Goal: Navigation & Orientation: Find specific page/section

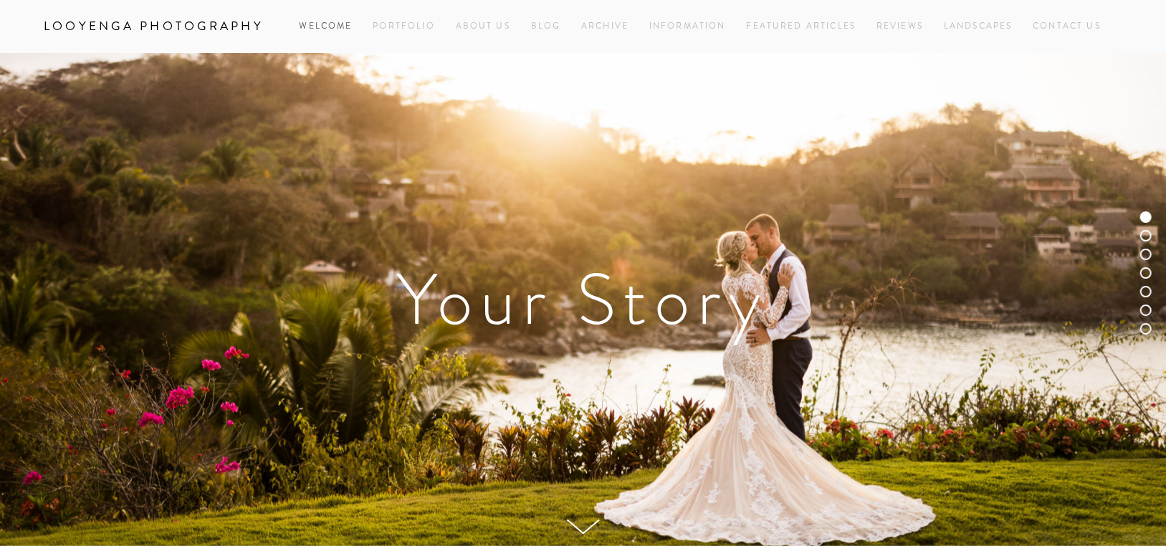
click at [329, 26] on link "Welcome" at bounding box center [326, 25] width 53 height 19
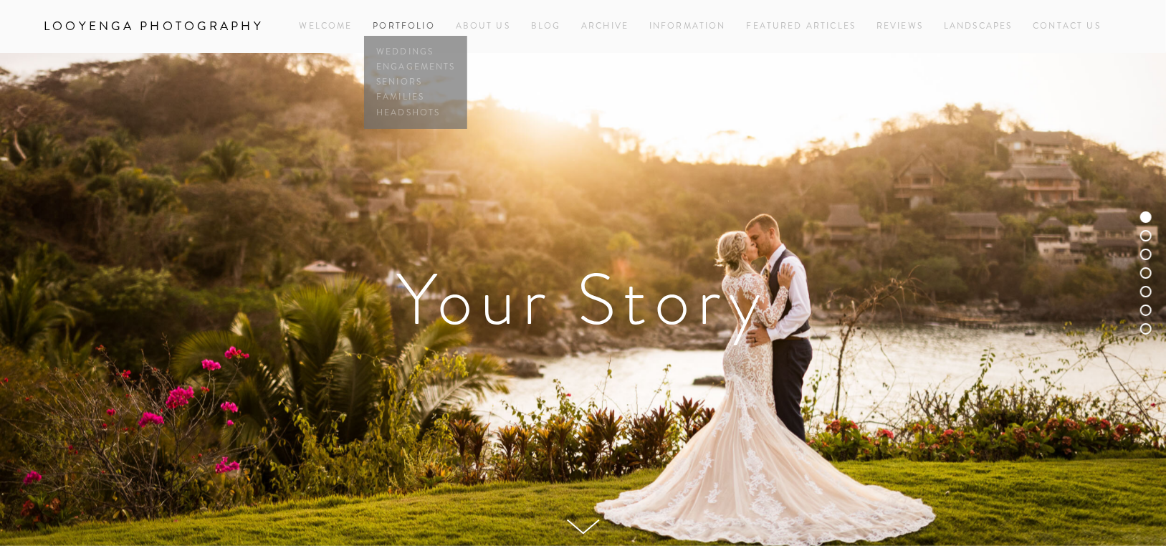
click at [406, 24] on link "Portfolio" at bounding box center [404, 26] width 62 height 12
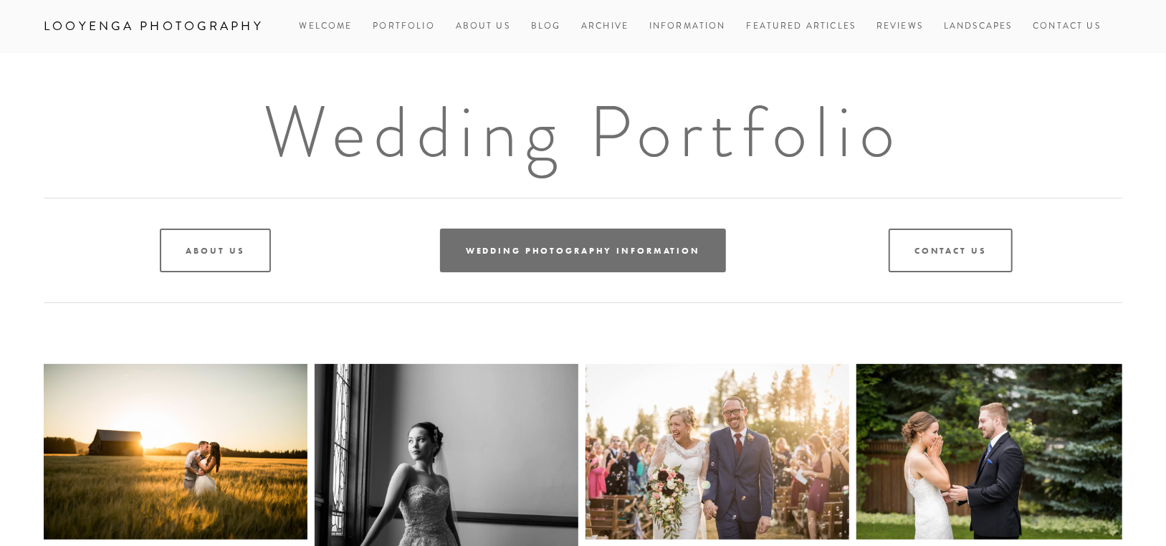
click at [618, 256] on link "Wedding Photography Information" at bounding box center [583, 251] width 286 height 44
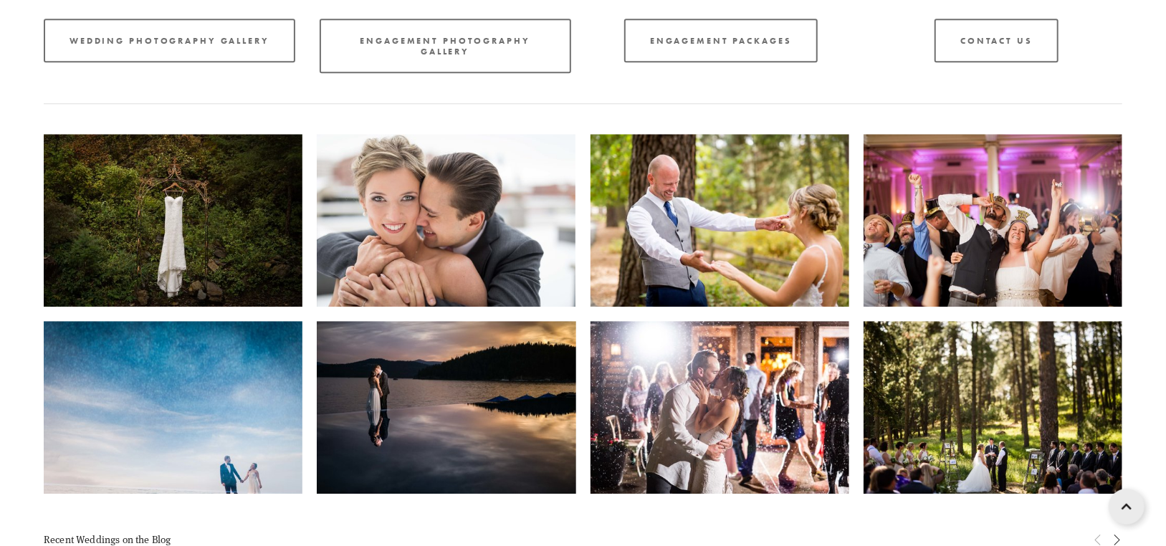
scroll to position [2146, 0]
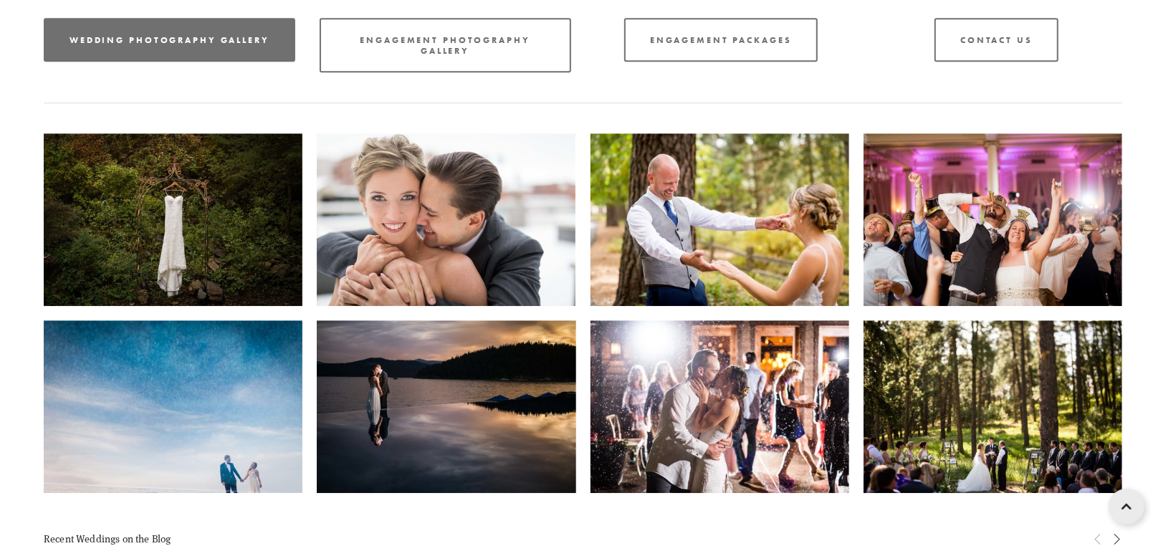
click at [193, 45] on link "Wedding Photography Gallery" at bounding box center [170, 40] width 252 height 44
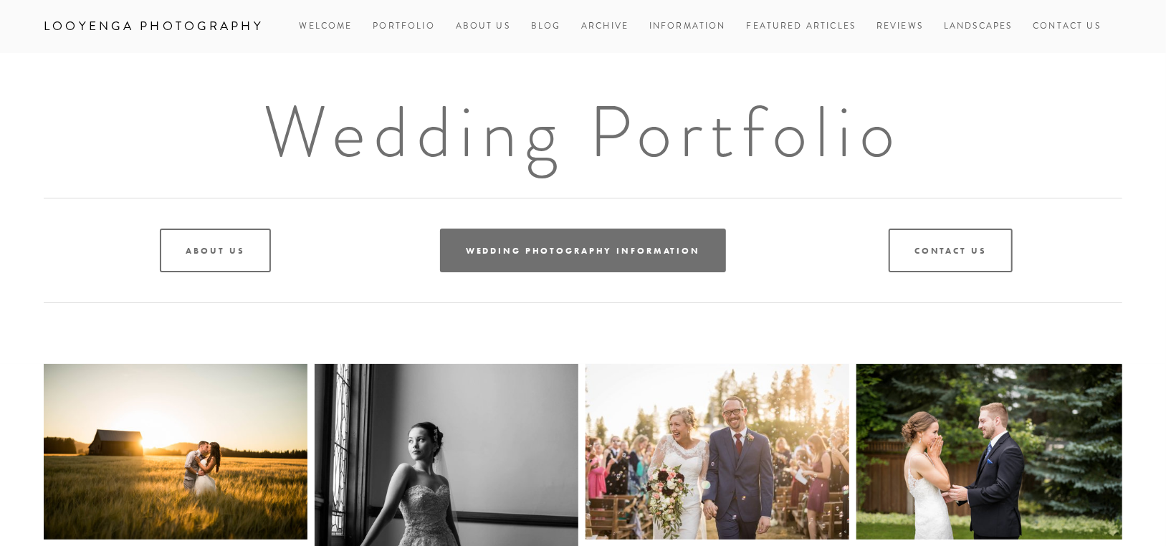
click at [591, 259] on link "Wedding Photography Information" at bounding box center [583, 251] width 286 height 44
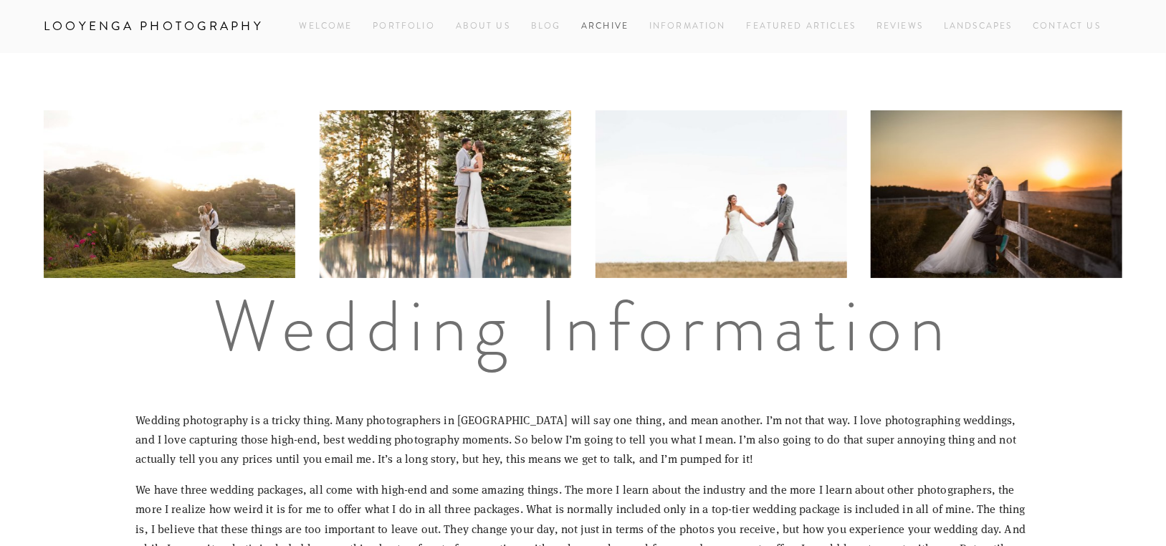
click at [597, 26] on link "Archive" at bounding box center [604, 25] width 47 height 19
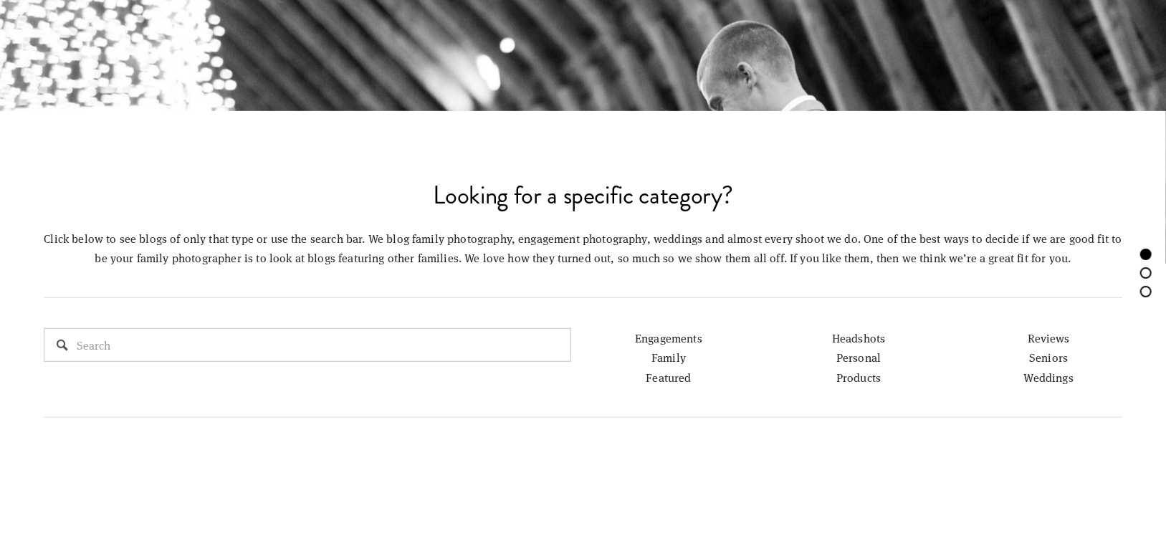
scroll to position [502, 0]
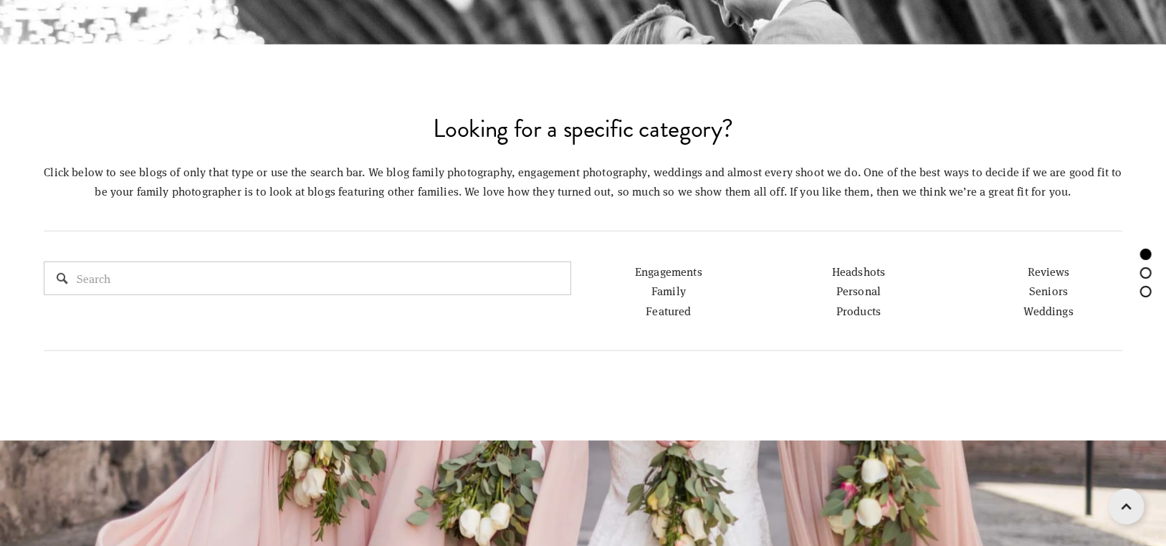
click at [1051, 310] on link "Weddings" at bounding box center [1048, 310] width 49 height 15
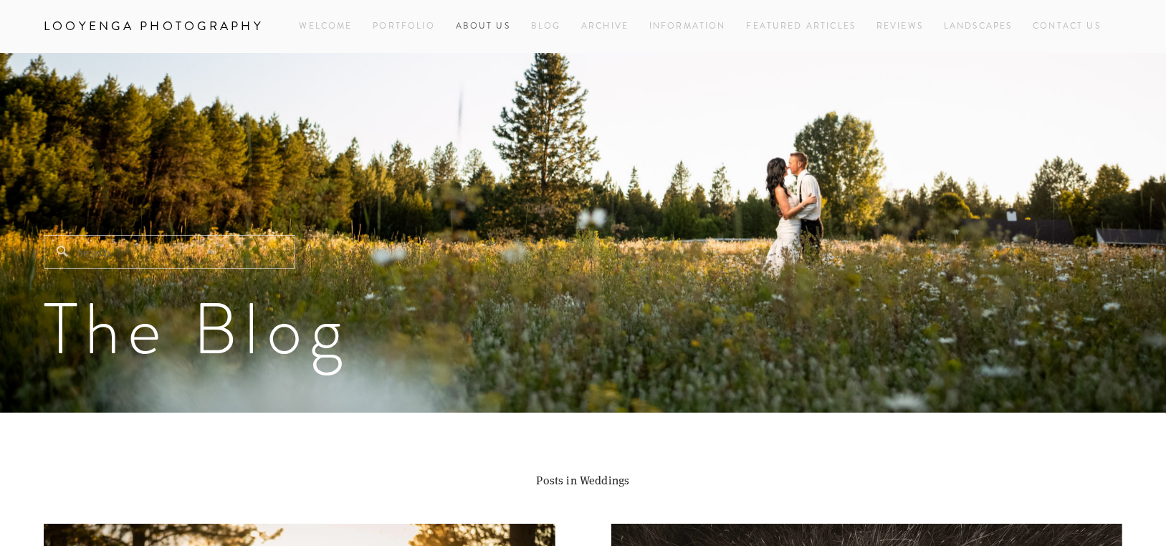
click at [482, 22] on link "About Us" at bounding box center [483, 25] width 54 height 19
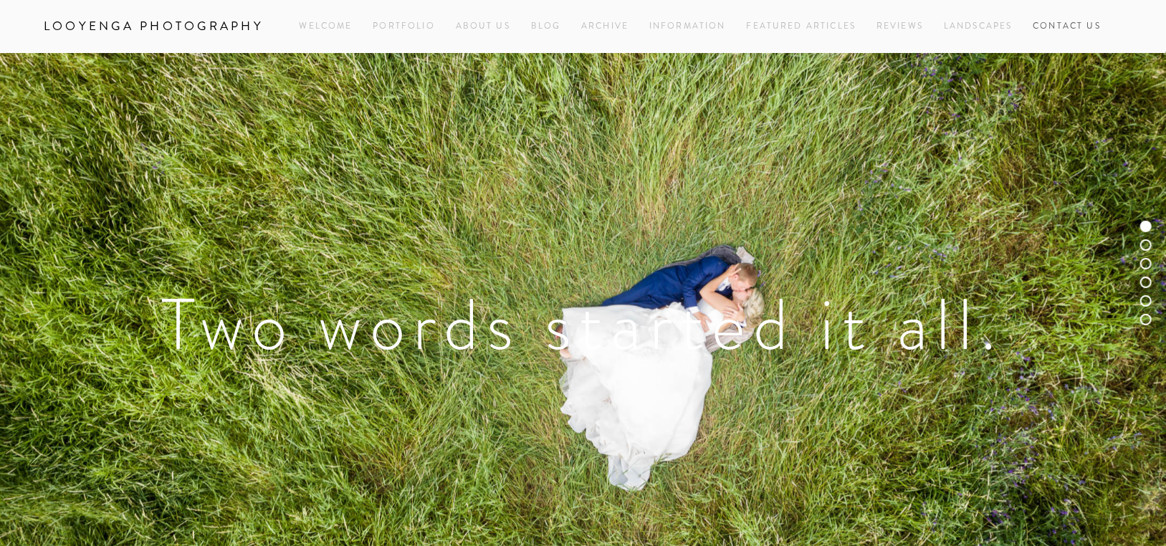
click at [1060, 29] on link "Contact Us" at bounding box center [1067, 25] width 68 height 19
